Goal: Task Accomplishment & Management: Use online tool/utility

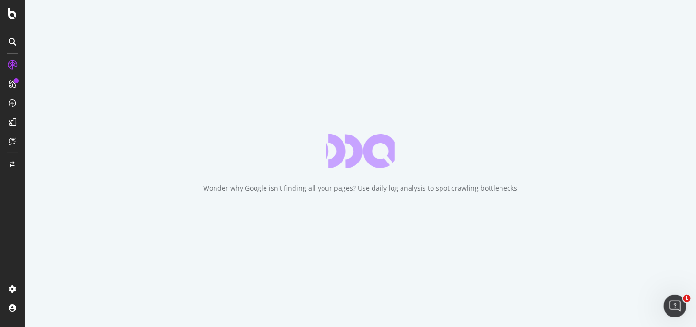
click at [62, 190] on div "Wonder why Google isn't finding all your pages? Use daily log analysis to spot …" at bounding box center [360, 163] width 671 height 327
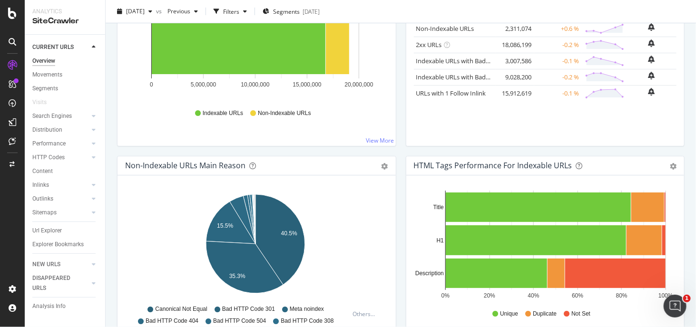
scroll to position [190, 0]
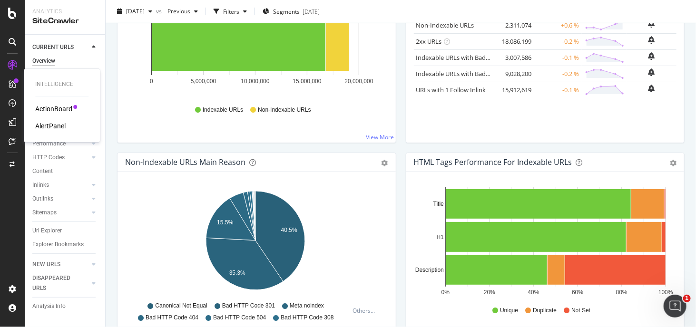
click at [53, 108] on div "ActionBoard" at bounding box center [53, 109] width 37 height 10
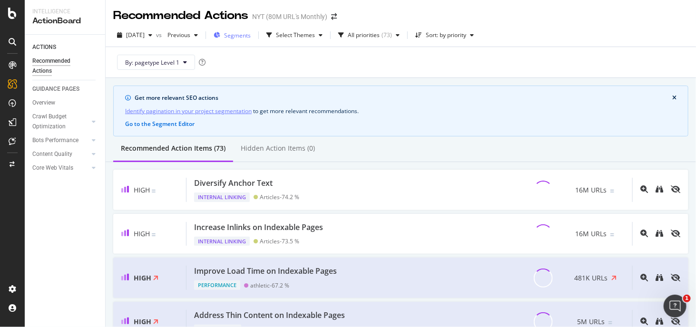
click at [240, 36] on span "Segments" at bounding box center [237, 35] width 27 height 8
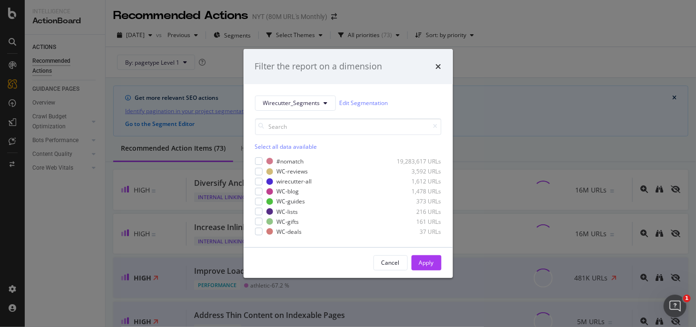
click at [441, 71] on div "Filter the report on a dimension" at bounding box center [347, 66] width 209 height 35
click at [438, 68] on icon "times" at bounding box center [439, 67] width 6 height 8
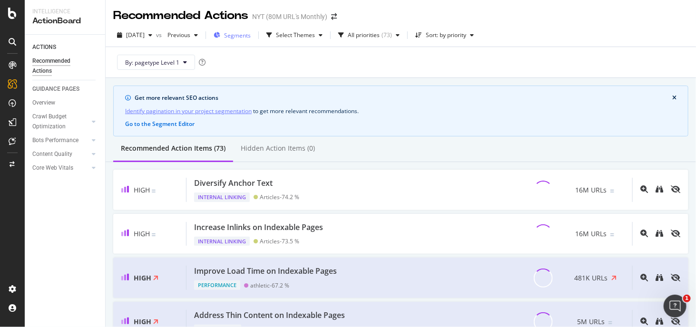
click at [251, 34] on span "Segments" at bounding box center [237, 35] width 27 height 8
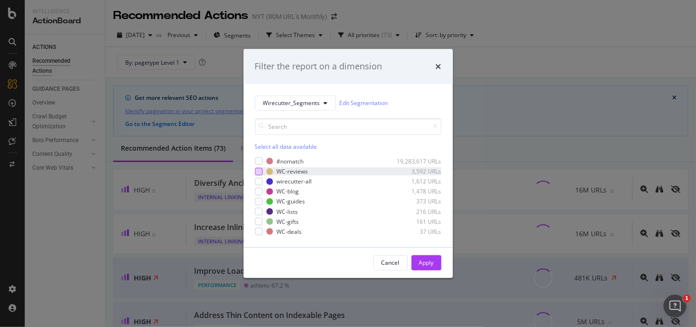
click at [258, 174] on div "modal" at bounding box center [259, 172] width 8 height 8
click at [254, 182] on div "Wirecutter_Segments Edit Segmentation Select all data available #nomatch 19,283…" at bounding box center [347, 165] width 209 height 163
click at [257, 180] on div "modal" at bounding box center [259, 182] width 8 height 8
click at [259, 192] on div "modal" at bounding box center [259, 192] width 8 height 8
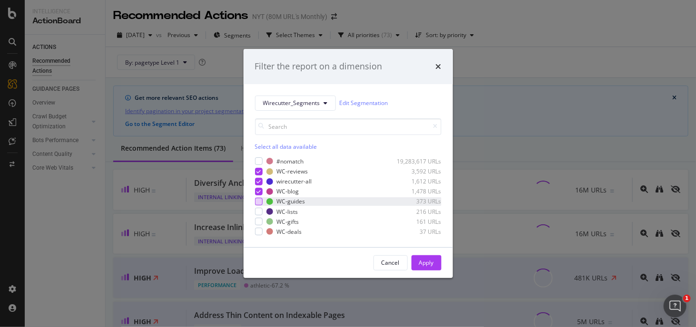
click at [260, 205] on div "WC-guides 373 URLs" at bounding box center [348, 201] width 186 height 8
click at [261, 210] on div "modal" at bounding box center [259, 212] width 8 height 8
click at [257, 222] on div "modal" at bounding box center [259, 222] width 8 height 8
click at [259, 230] on div "modal" at bounding box center [259, 232] width 8 height 8
drag, startPoint x: 431, startPoint y: 270, endPoint x: 429, endPoint y: 262, distance: 8.0
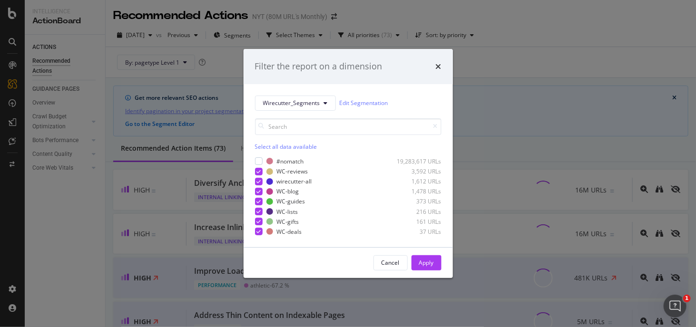
click at [431, 268] on div "Apply" at bounding box center [426, 263] width 15 height 14
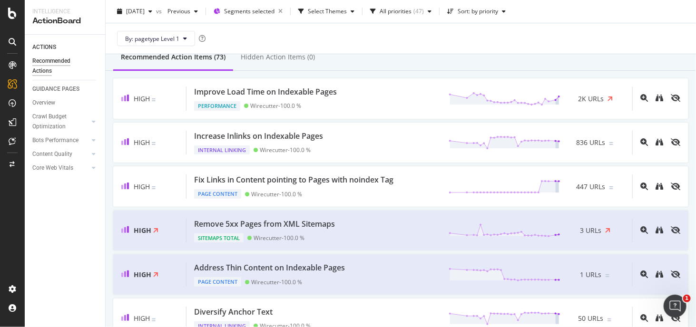
scroll to position [95, 0]
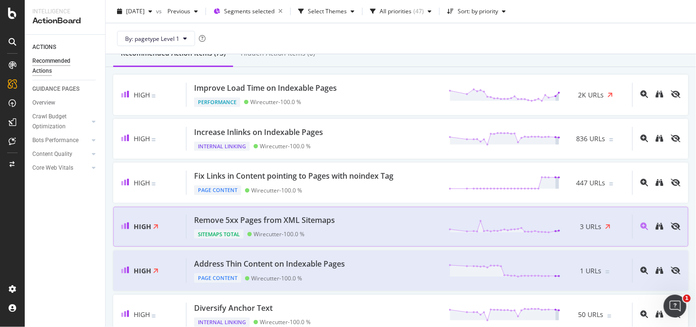
click at [356, 226] on div "Remove 5xx Pages from XML Sitemaps Sitemaps Total Wirecutter - 100.0 % 3 URLs" at bounding box center [408, 227] width 445 height 24
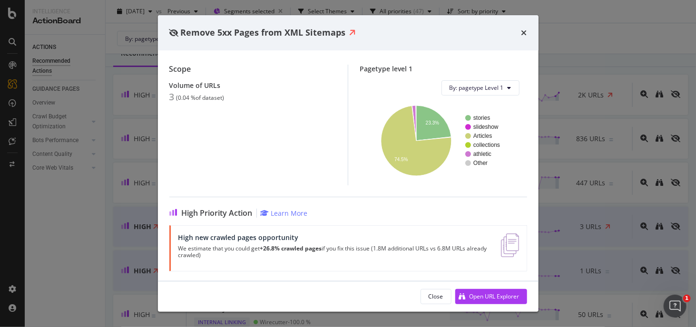
scroll to position [59, 0]
click at [502, 293] on div "Open URL Explorer" at bounding box center [494, 296] width 50 height 8
click at [572, 125] on div "Remove 5xx Pages from XML Sitemaps Sitemaps Total | SEO best practices recommen…" at bounding box center [348, 163] width 696 height 327
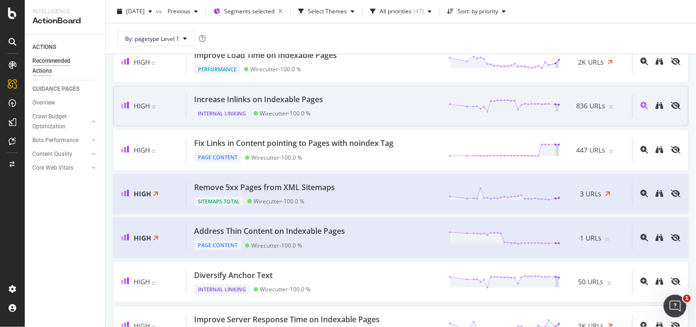
scroll to position [143, 0]
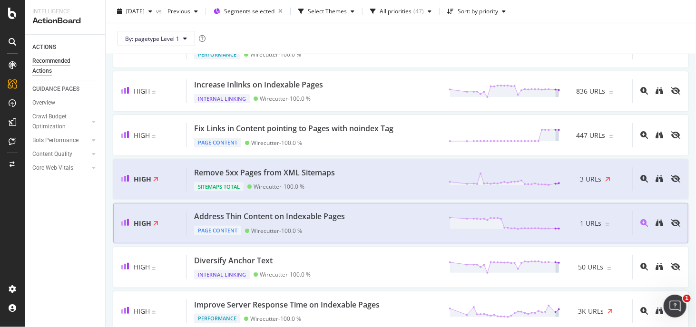
click at [347, 206] on div "High Address Thin Content on Indexable Pages Page Content Wirecutter - 100.0 % …" at bounding box center [400, 223] width 575 height 40
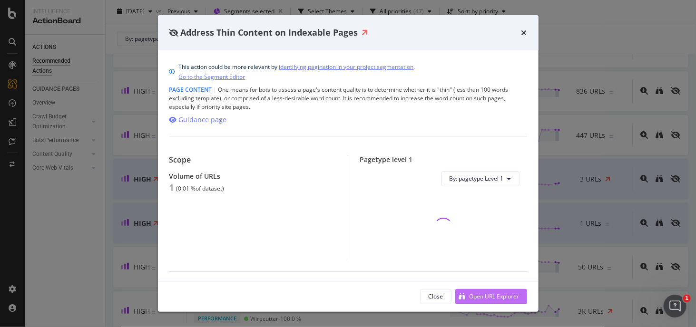
click at [483, 296] on div "Open URL Explorer" at bounding box center [494, 296] width 50 height 8
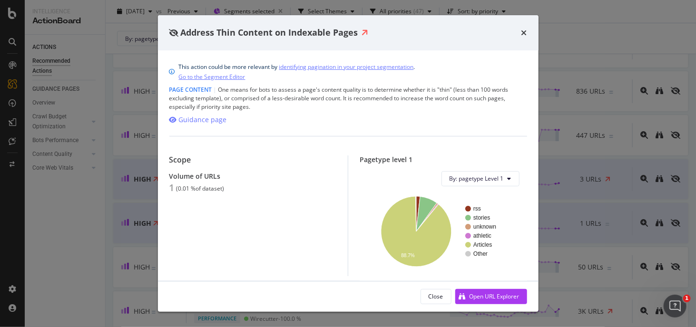
click at [552, 111] on div "Address Thin Content on Indexable Pages This action could be more relevant by i…" at bounding box center [348, 163] width 696 height 327
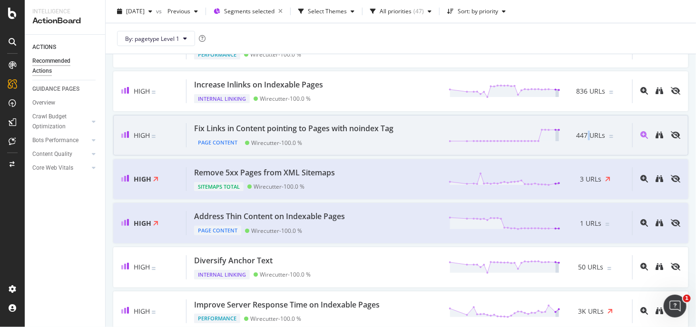
click at [582, 118] on div "High Fix Links in Content pointing to Pages with noindex Tag Page Content Wirec…" at bounding box center [400, 135] width 575 height 40
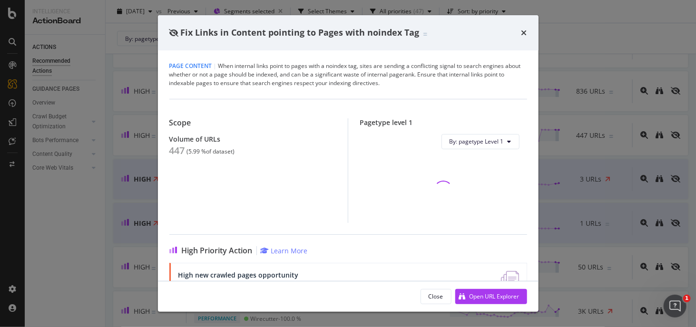
click at [531, 31] on div "Fix Links in Content pointing to Pages with noindex Tag" at bounding box center [348, 32] width 380 height 35
click at [526, 31] on div "Fix Links in Content pointing to Pages with noindex Tag" at bounding box center [348, 32] width 380 height 35
click at [526, 31] on icon "times" at bounding box center [524, 33] width 6 height 8
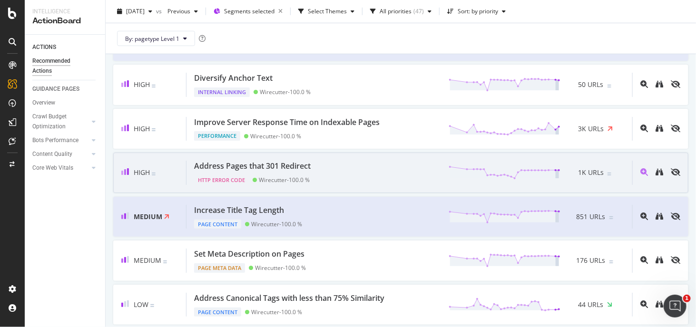
scroll to position [428, 0]
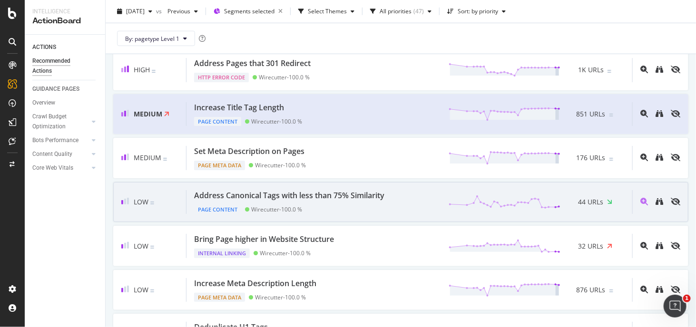
click at [364, 206] on div "Page Content Wirecutter - 100.0 %" at bounding box center [291, 207] width 194 height 13
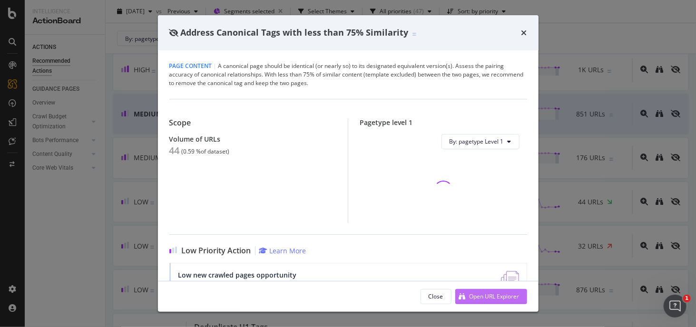
click at [474, 296] on div "Open URL Explorer" at bounding box center [494, 296] width 50 height 8
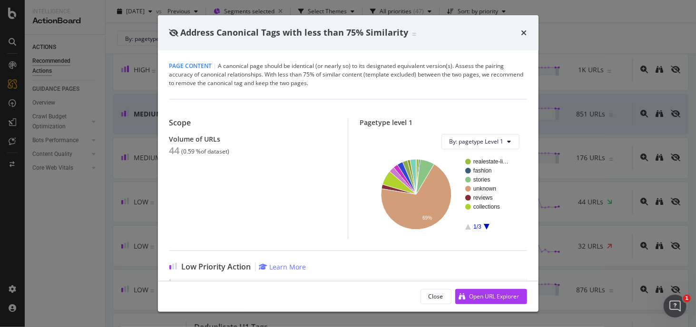
click at [609, 157] on div "Address Canonical Tags with less than 75% Similarity Page Content | A canonical…" at bounding box center [348, 163] width 696 height 327
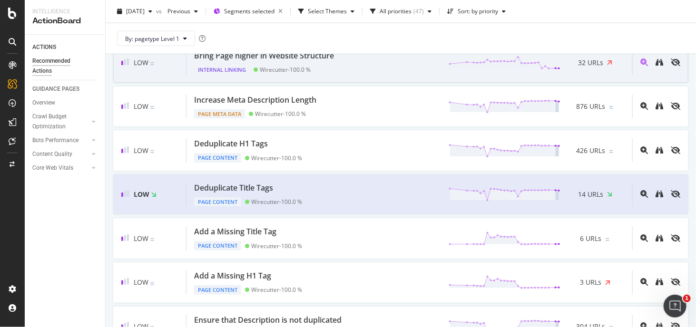
scroll to position [618, 0]
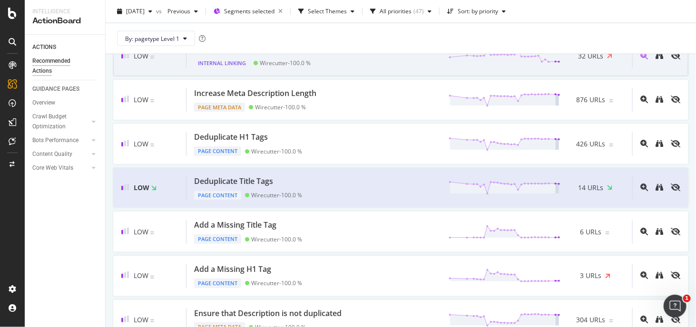
click at [396, 149] on div "Deduplicate H1 Tags Page Content Wirecutter - 100.0 % 426 URLs" at bounding box center [408, 144] width 445 height 24
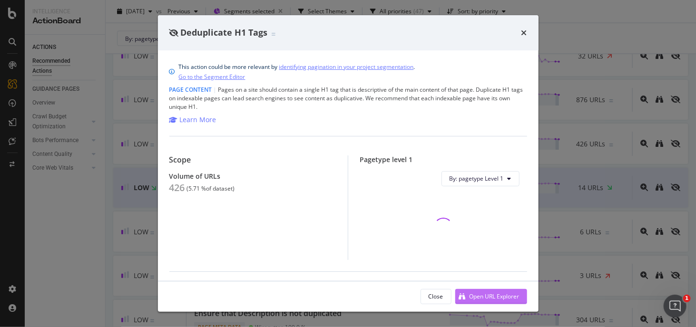
click at [485, 298] on div "Open URL Explorer" at bounding box center [494, 296] width 50 height 8
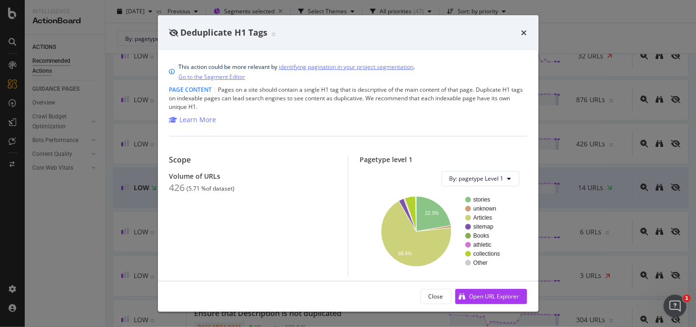
click at [592, 150] on div "Deduplicate H1 Tags This action could be more relevant by identifying paginatio…" at bounding box center [348, 163] width 696 height 327
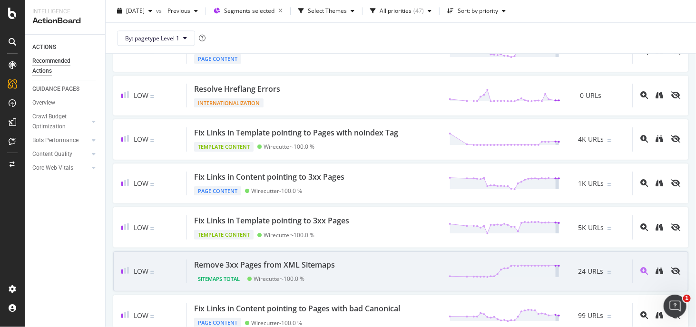
scroll to position [903, 0]
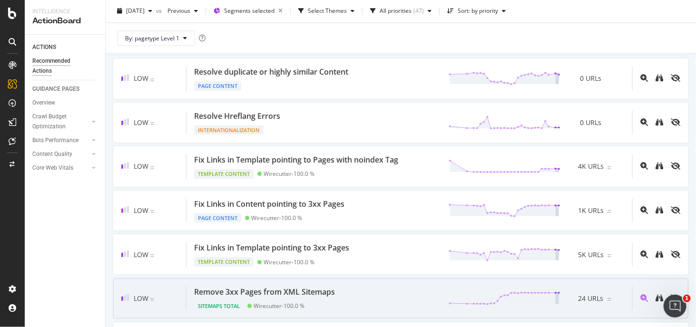
click at [380, 287] on div "Remove 3xx Pages from XML Sitemaps Sitemaps Total Wirecutter - 100.0 % 24 URLs" at bounding box center [408, 299] width 445 height 24
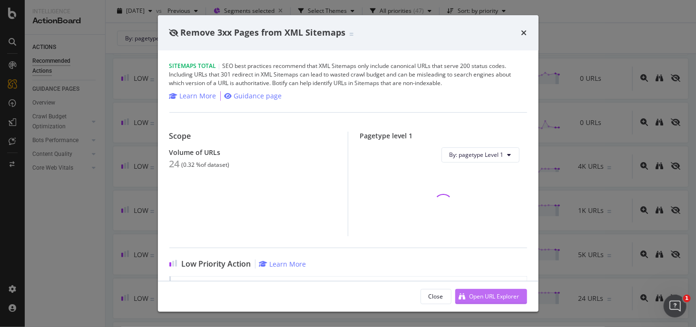
click at [484, 290] on div "Open URL Explorer" at bounding box center [487, 297] width 64 height 14
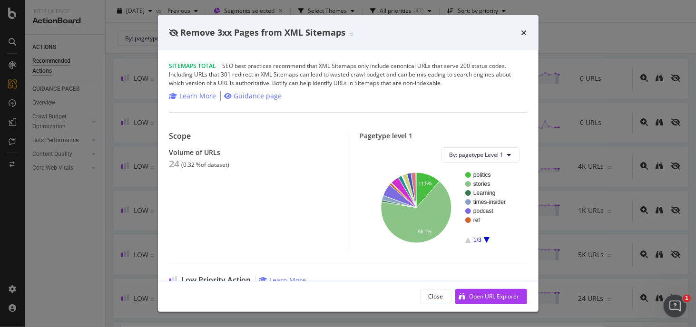
click at [642, 223] on div "Remove 3xx Pages from XML Sitemaps Sitemaps Total | SEO best practices recommen…" at bounding box center [348, 163] width 696 height 327
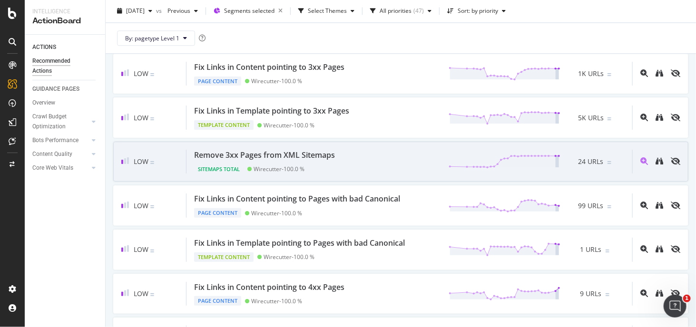
scroll to position [1046, 0]
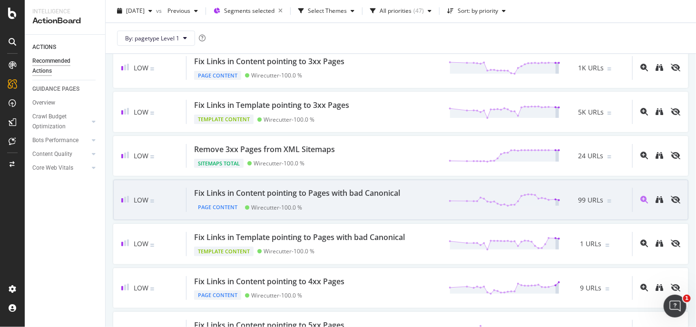
click at [353, 203] on div "Low Fix Links in Content pointing to Pages with bad Canonical Page Content Wire…" at bounding box center [400, 200] width 575 height 40
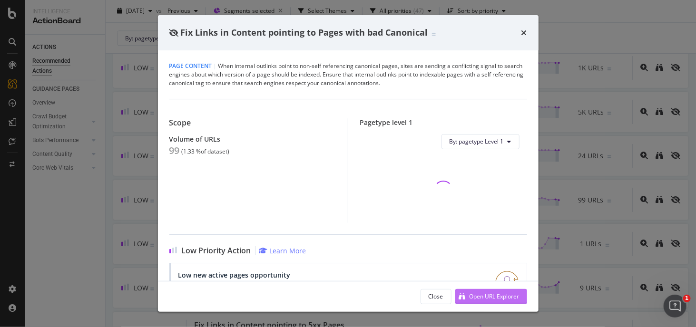
click at [478, 291] on div "Open URL Explorer" at bounding box center [487, 297] width 64 height 14
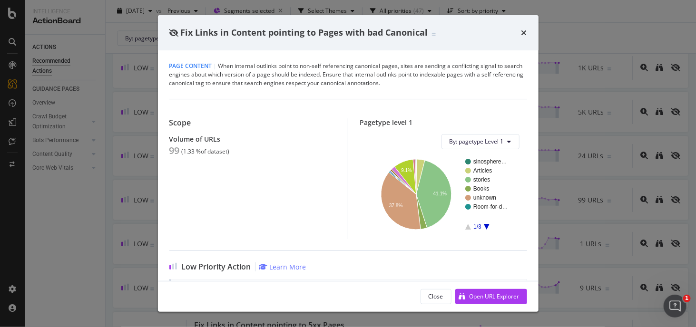
click at [633, 218] on div "Fix Links in Content pointing to Pages with bad Canonical Page Content | When i…" at bounding box center [348, 163] width 696 height 327
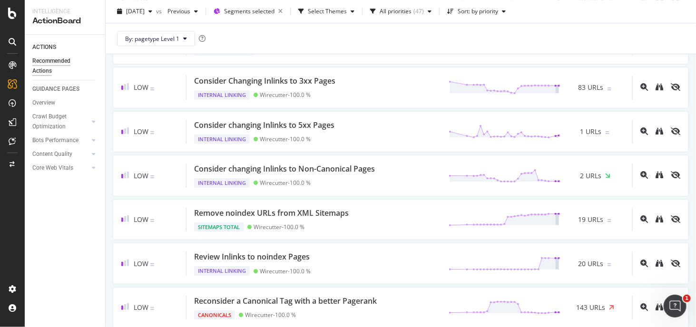
scroll to position [1379, 0]
click at [407, 212] on div "Remove noindex URLs from XML Sitemaps Sitemaps Total Wirecutter - 100.0 % 19 UR…" at bounding box center [408, 219] width 445 height 24
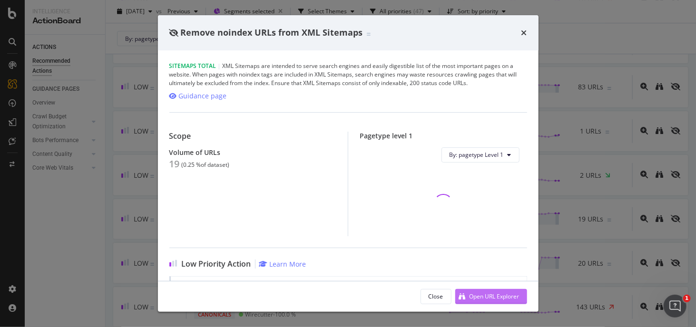
click at [489, 297] on div "Open URL Explorer" at bounding box center [494, 296] width 50 height 8
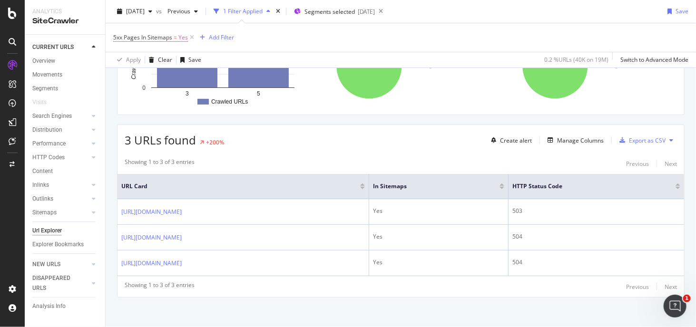
scroll to position [115, 0]
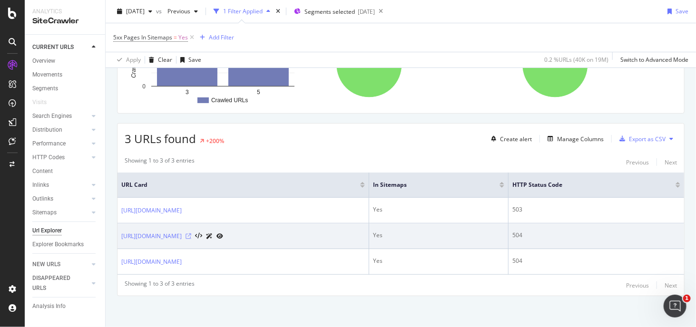
click at [191, 233] on icon at bounding box center [188, 236] width 6 height 6
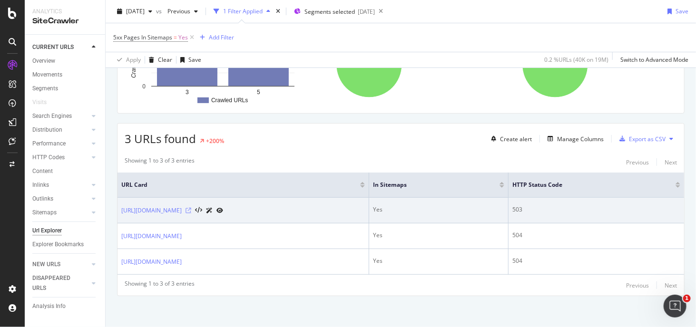
click at [191, 208] on icon at bounding box center [188, 211] width 6 height 6
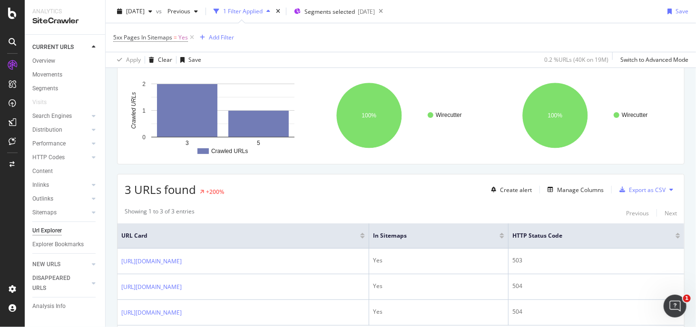
scroll to position [0, 0]
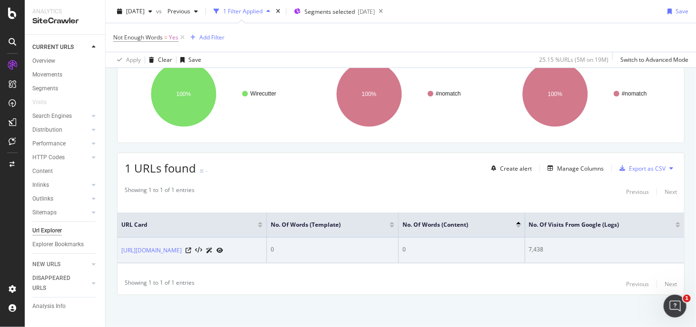
click at [223, 248] on div "https://www.nytimes.com/wirecutter/feed/" at bounding box center [172, 250] width 102 height 10
click at [191, 248] on icon at bounding box center [188, 251] width 6 height 6
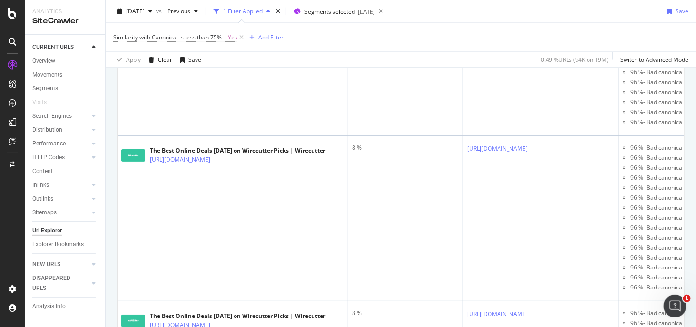
scroll to position [2320, 0]
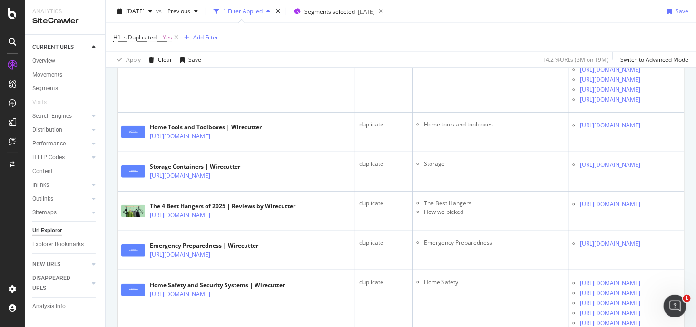
scroll to position [561, 0]
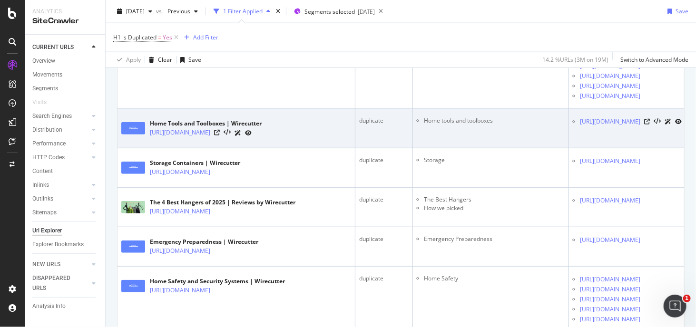
drag, startPoint x: 641, startPoint y: 104, endPoint x: 526, endPoint y: 223, distance: 165.8
click at [691, 106] on div "URL Explorer NYT (80M URL's Monthly) 2025 Sep. 1st vs Previous 1 Filter Applied…" at bounding box center [401, 163] width 590 height 327
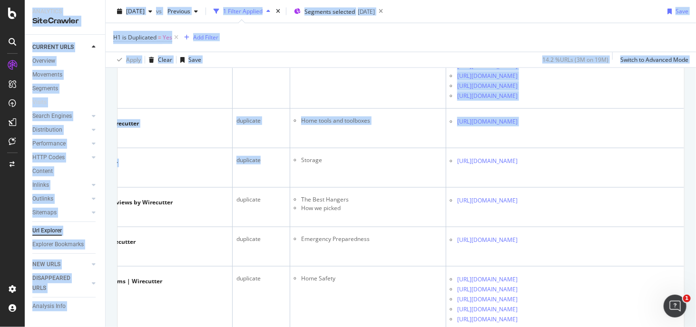
scroll to position [0, 0]
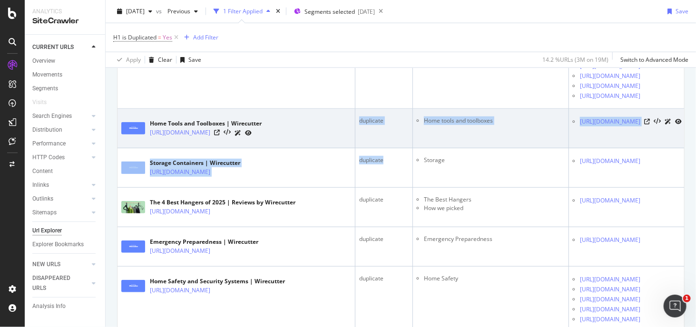
drag, startPoint x: 389, startPoint y: 261, endPoint x: 348, endPoint y: 248, distance: 43.5
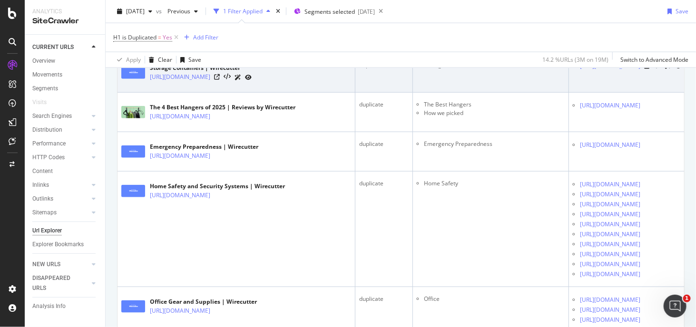
click at [481, 93] on td "Storage" at bounding box center [491, 72] width 156 height 39
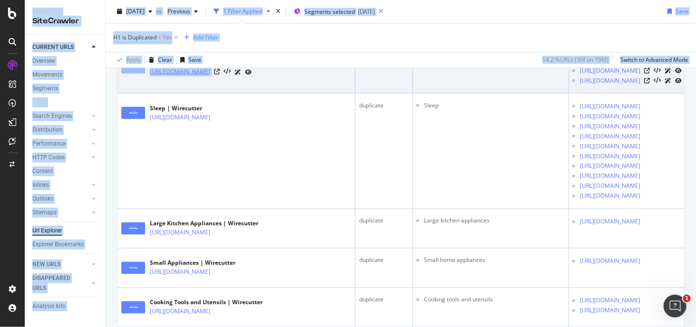
drag, startPoint x: 481, startPoint y: 192, endPoint x: 297, endPoint y: 201, distance: 184.2
click at [0, 201] on html "Analytics SiteCrawler CURRENT URLS Overview Movements Segments Visits Search En…" at bounding box center [348, 163] width 696 height 327
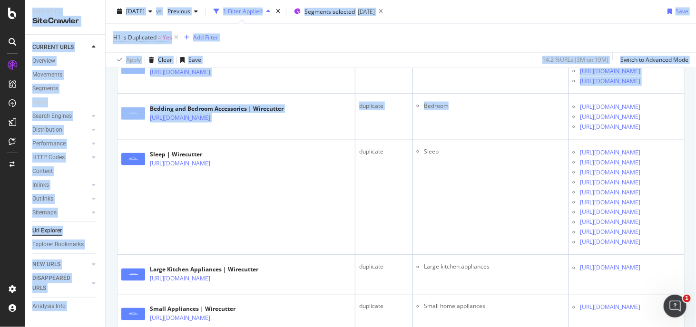
scroll to position [893, 0]
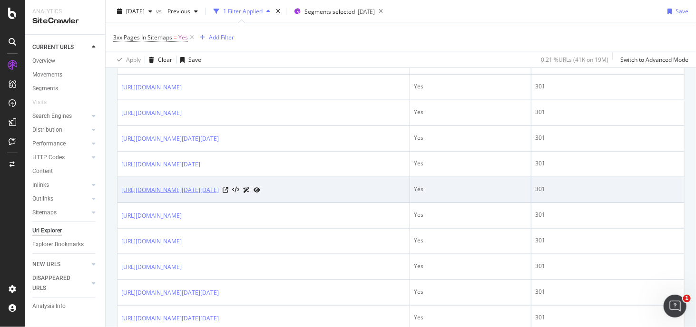
scroll to position [618, 0]
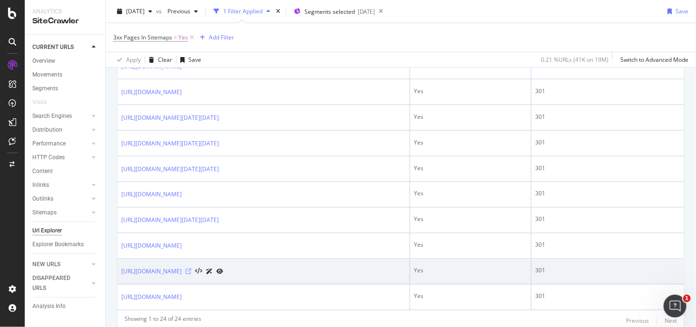
click at [191, 269] on icon at bounding box center [188, 272] width 6 height 6
drag, startPoint x: 588, startPoint y: 271, endPoint x: 380, endPoint y: 271, distance: 207.3
click at [400, 272] on tr "[URL][DOMAIN_NAME] Yes 301" at bounding box center [400, 272] width 566 height 26
click at [223, 269] on icon at bounding box center [219, 272] width 7 height 6
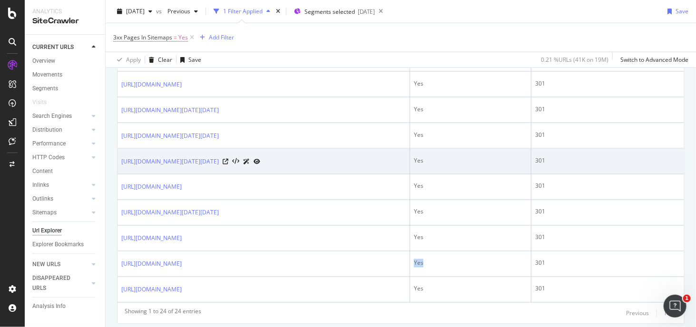
scroll to position [649, 0]
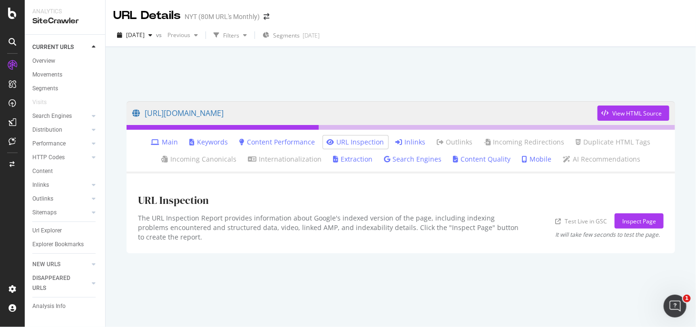
click at [405, 138] on link "Inlinks" at bounding box center [411, 142] width 30 height 10
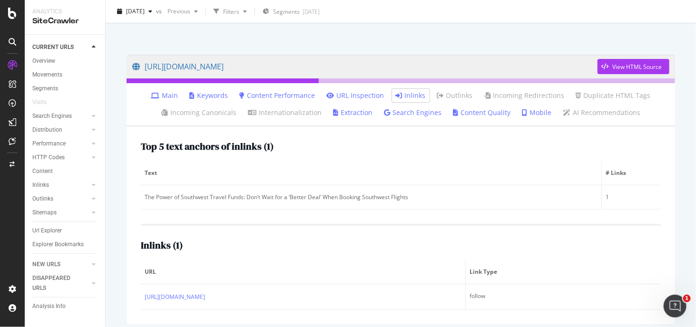
scroll to position [52, 0]
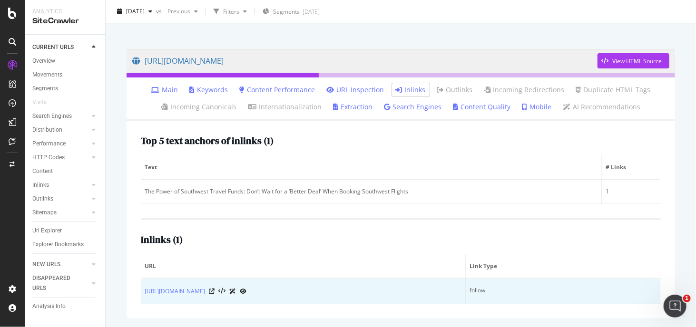
click at [246, 287] on div at bounding box center [228, 291] width 38 height 10
click at [214, 290] on icon at bounding box center [212, 292] width 6 height 6
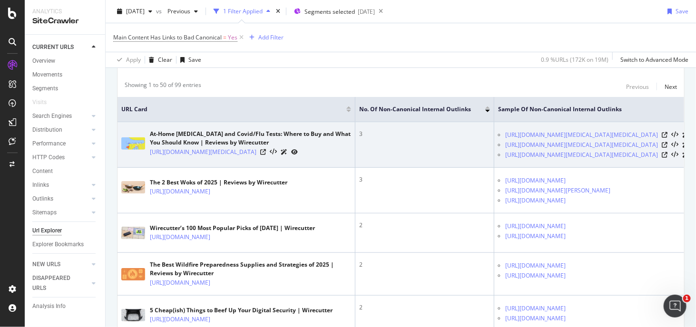
scroll to position [333, 0]
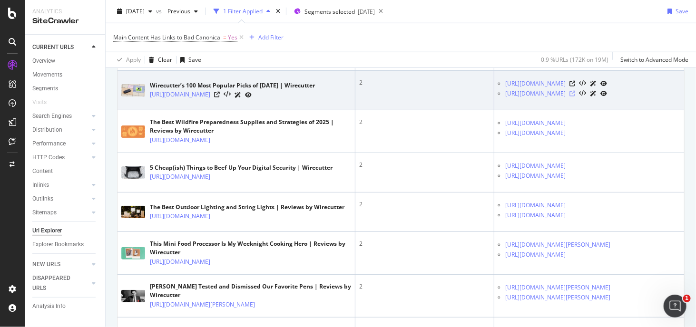
click at [575, 97] on icon at bounding box center [572, 94] width 6 height 6
click at [220, 97] on icon at bounding box center [217, 95] width 6 height 6
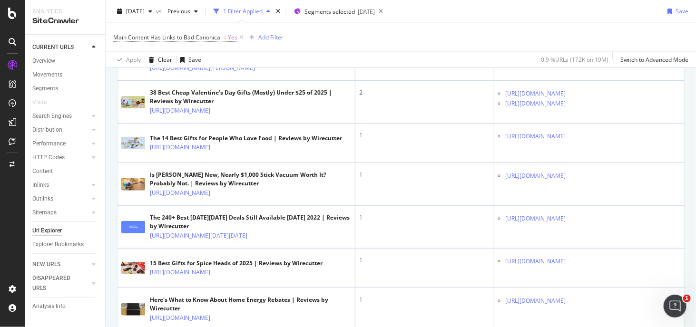
scroll to position [571, 0]
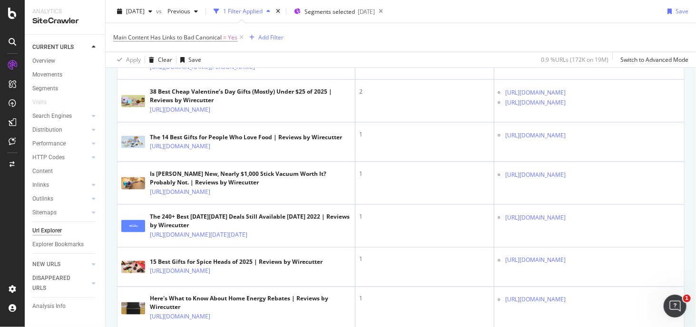
click at [455, 33] on div "Main Content Has Links to Bad Canonical = Yes Add Filter" at bounding box center [400, 37] width 575 height 29
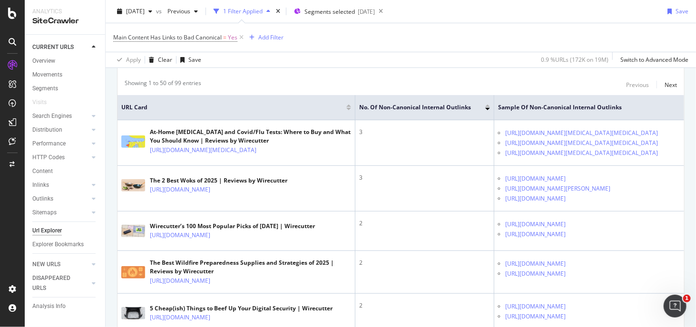
scroll to position [190, 0]
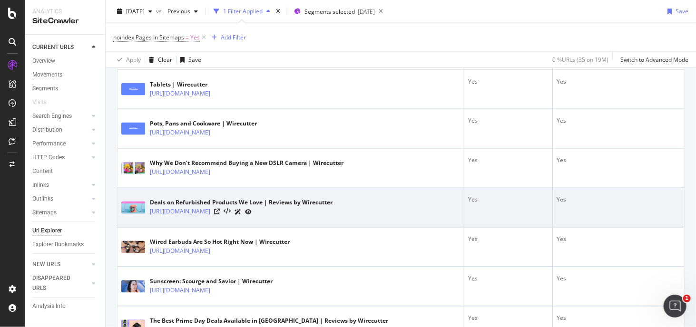
scroll to position [784, 0]
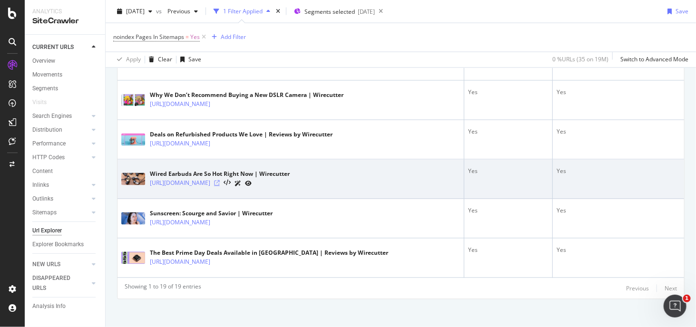
click at [220, 181] on icon at bounding box center [217, 184] width 6 height 6
